Goal: Find specific page/section: Find specific page/section

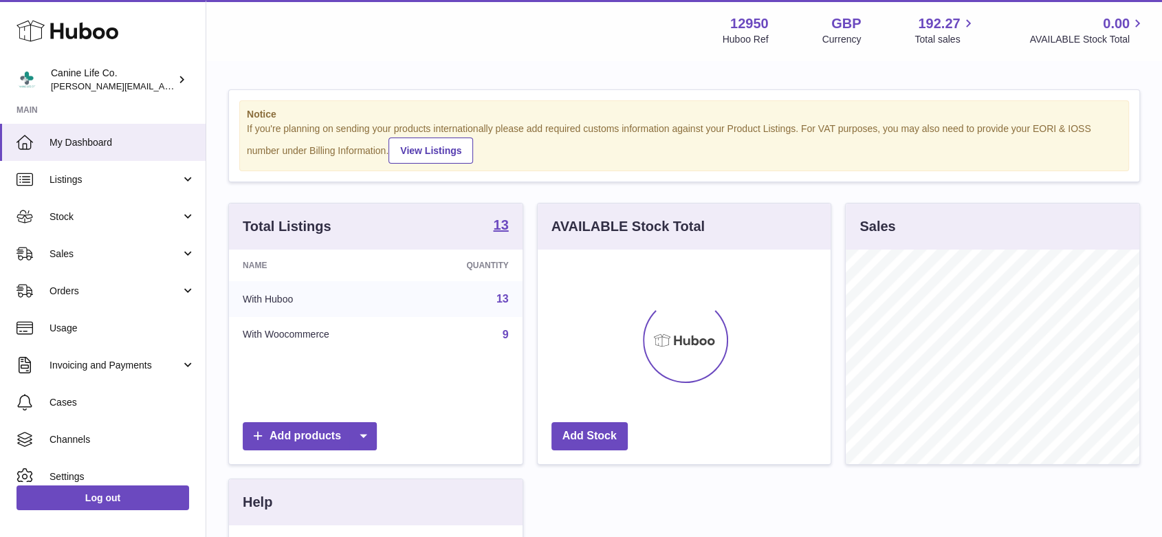
scroll to position [214, 293]
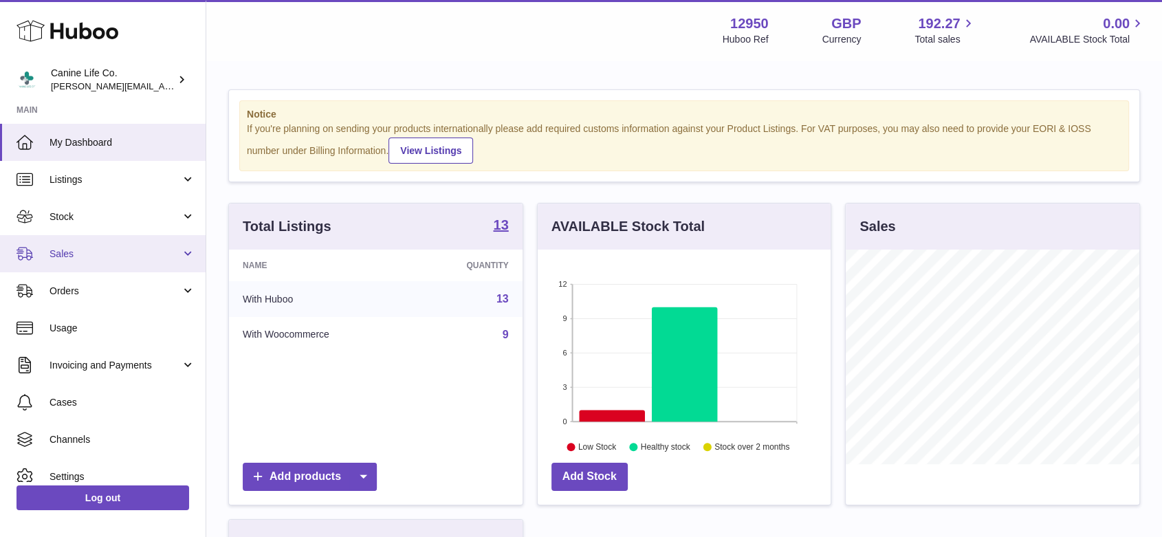
click at [122, 246] on link "Sales" at bounding box center [102, 253] width 205 height 37
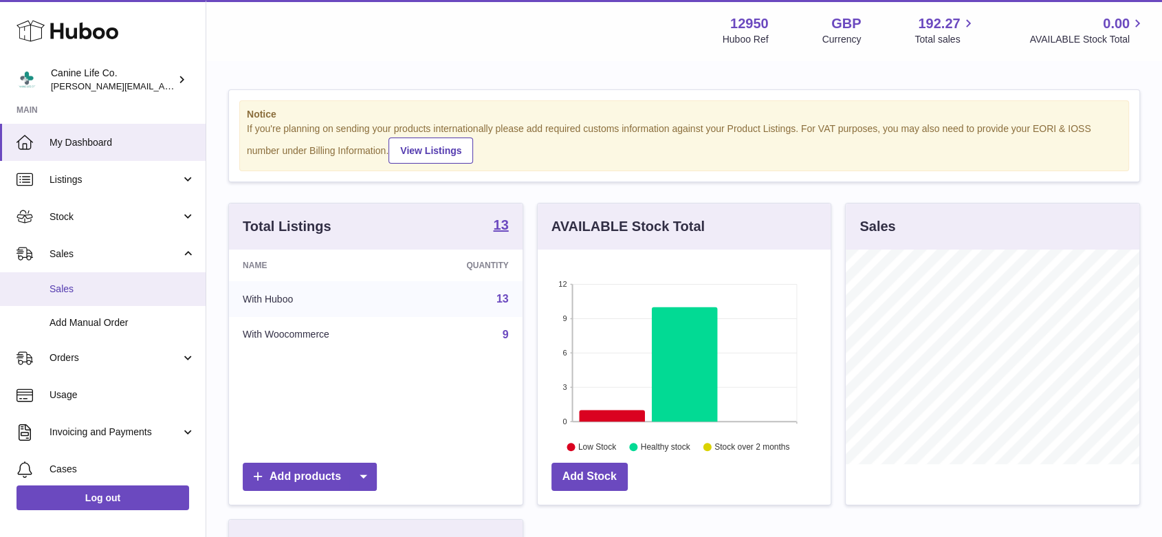
click at [122, 289] on span "Sales" at bounding box center [122, 288] width 146 height 13
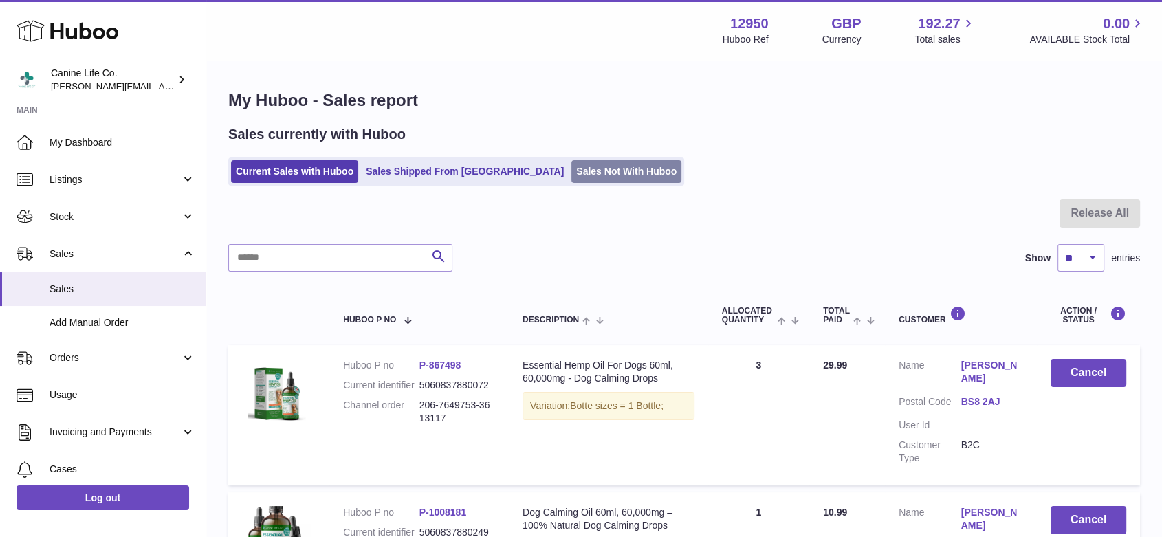
click at [571, 168] on link "Sales Not With Huboo" at bounding box center [626, 171] width 110 height 23
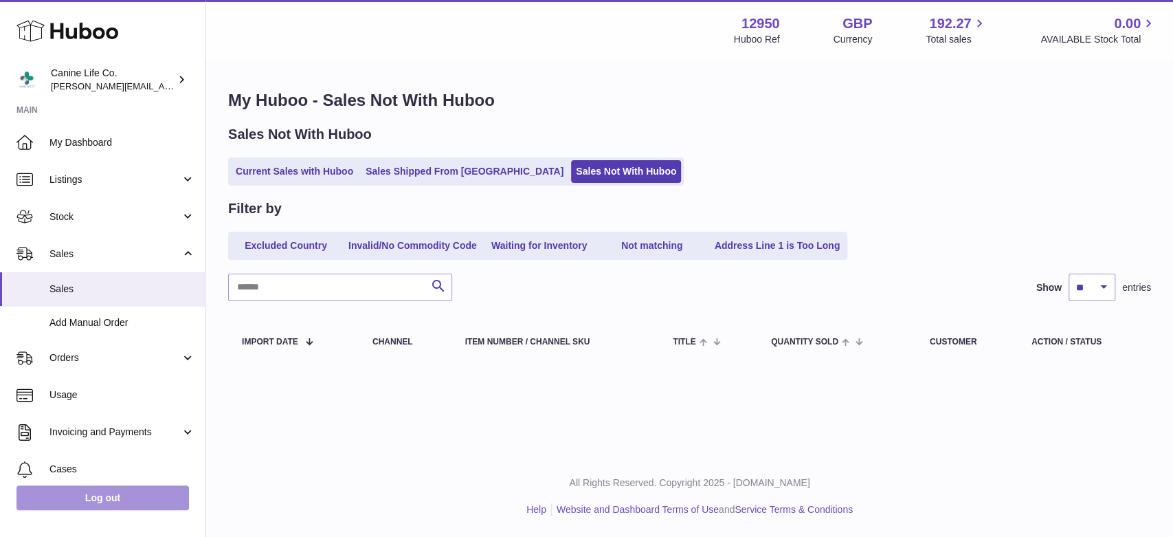
click at [132, 499] on link "Log out" at bounding box center [102, 497] width 173 height 25
